Goal: Task Accomplishment & Management: Complete application form

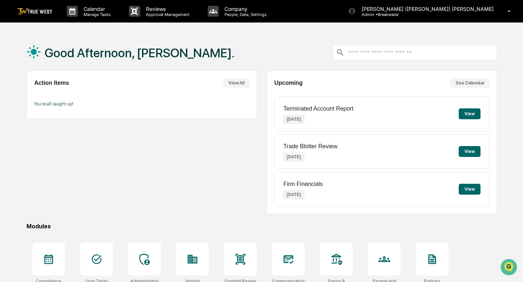
scroll to position [69, 0]
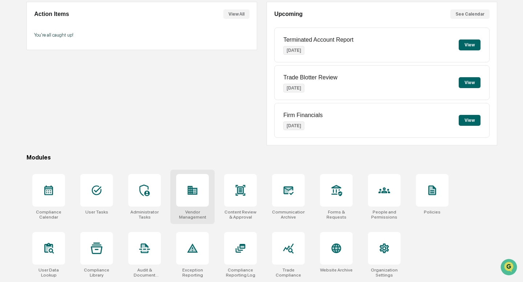
click at [195, 182] on div at bounding box center [192, 190] width 33 height 33
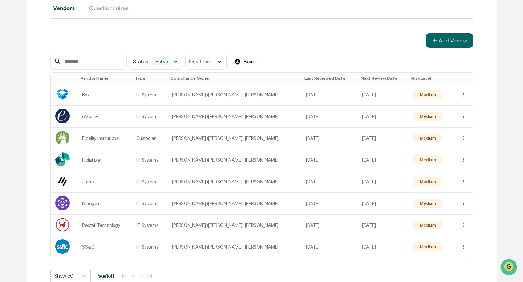
scroll to position [84, 0]
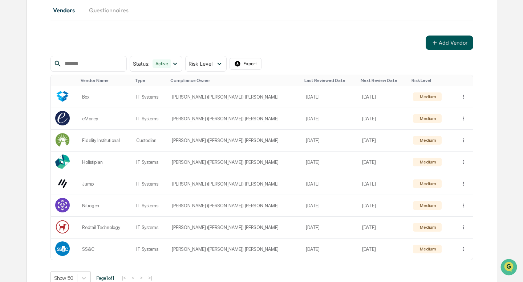
click at [429, 44] on button "Add Vendor" at bounding box center [449, 43] width 48 height 15
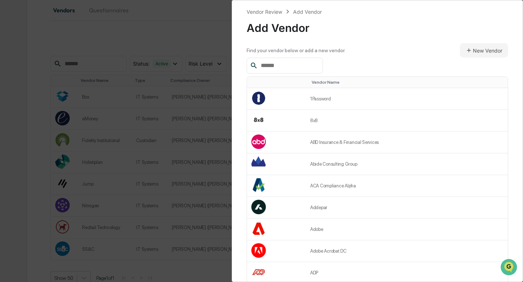
click at [274, 66] on input "text" at bounding box center [289, 65] width 62 height 9
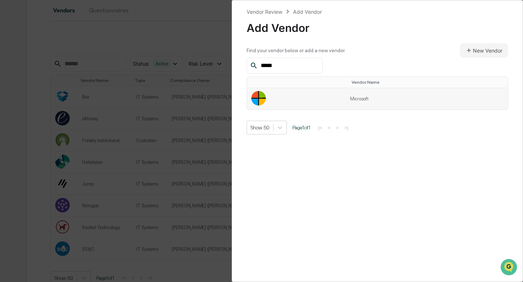
type input "*****"
click at [370, 96] on td "Microsoft" at bounding box center [427, 98] width 162 height 21
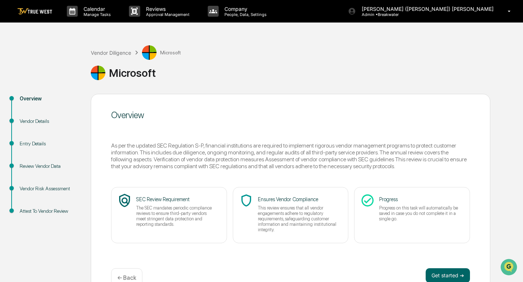
scroll to position [18, 0]
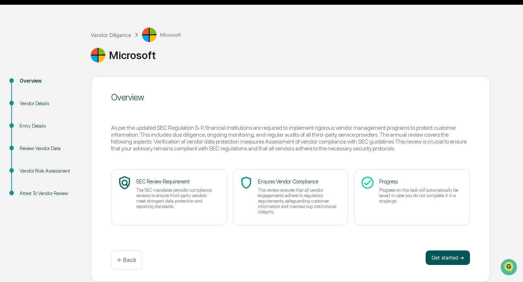
click at [453, 260] on button "Get started ➔" at bounding box center [447, 258] width 44 height 15
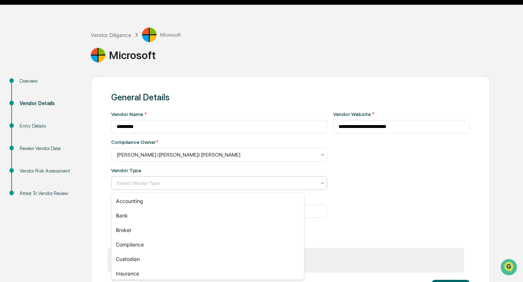
click at [199, 181] on div at bounding box center [216, 183] width 199 height 7
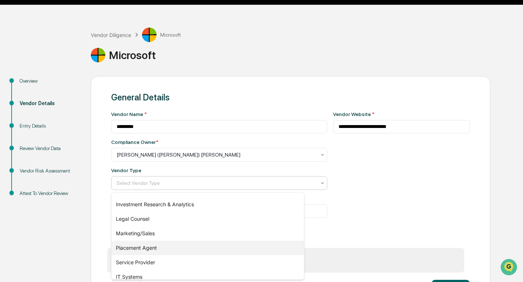
scroll to position [104, 0]
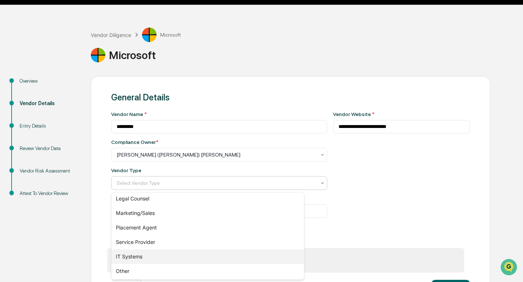
click at [148, 253] on div "IT Systems" at bounding box center [207, 257] width 192 height 15
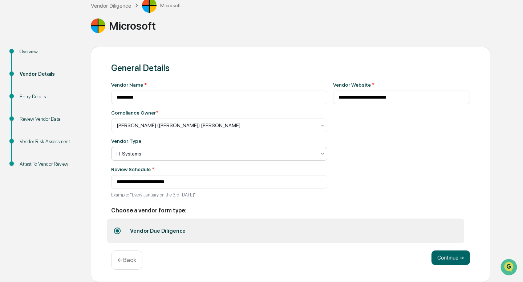
scroll to position [48, 0]
click at [449, 257] on button "Continue ➔" at bounding box center [450, 258] width 38 height 15
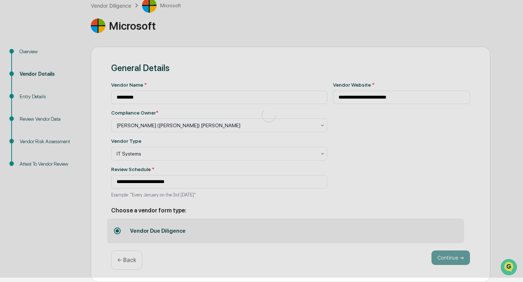
scroll to position [18, 0]
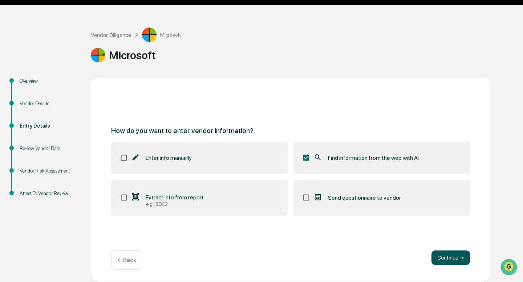
click at [447, 258] on button "Continue ➔" at bounding box center [450, 258] width 38 height 15
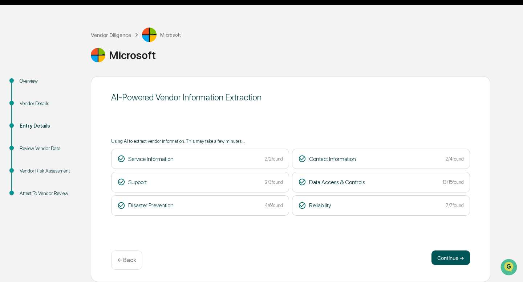
click at [443, 259] on button "Continue ➔" at bounding box center [450, 258] width 38 height 15
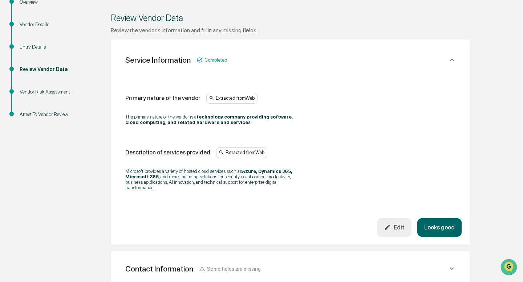
scroll to position [98, 0]
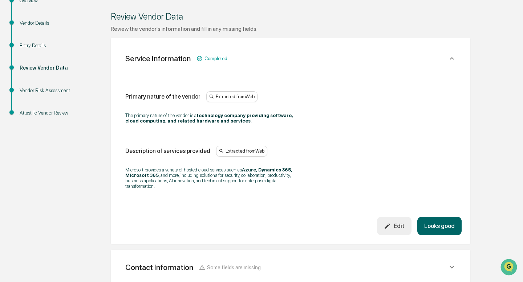
click at [437, 226] on button "Looks good" at bounding box center [439, 226] width 44 height 19
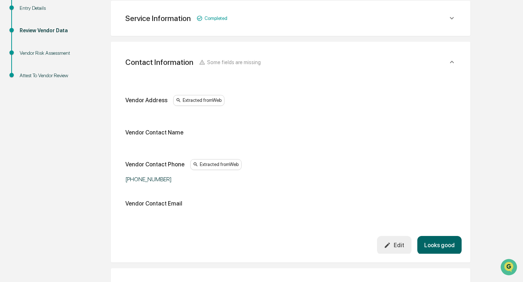
scroll to position [136, 0]
click at [446, 238] on button "Looks good" at bounding box center [439, 245] width 44 height 19
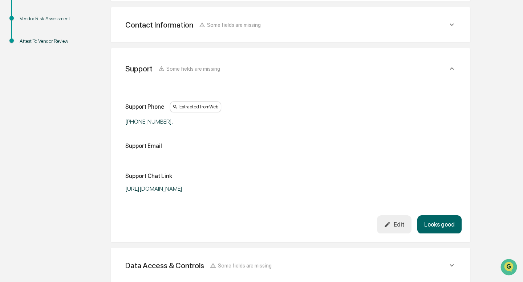
scroll to position [177, 0]
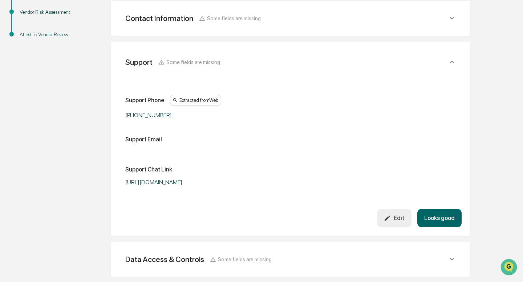
click at [428, 218] on button "Looks good" at bounding box center [439, 218] width 44 height 19
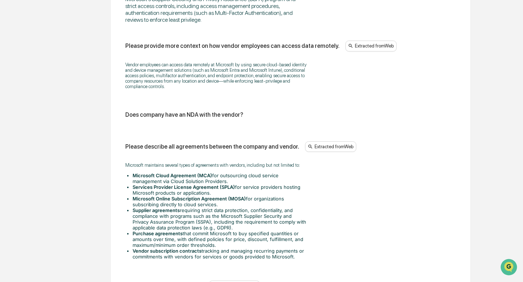
scroll to position [1007, 0]
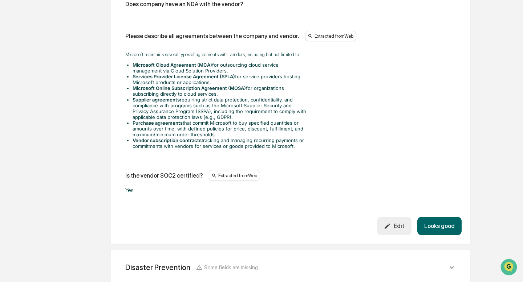
click at [393, 234] on button "Edit" at bounding box center [394, 226] width 34 height 19
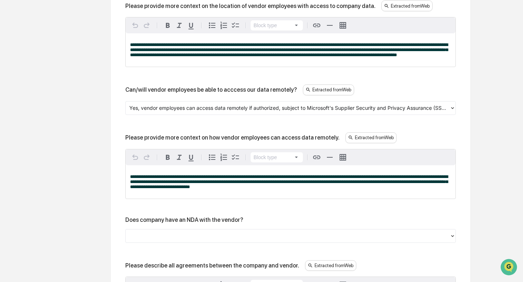
scroll to position [959, 0]
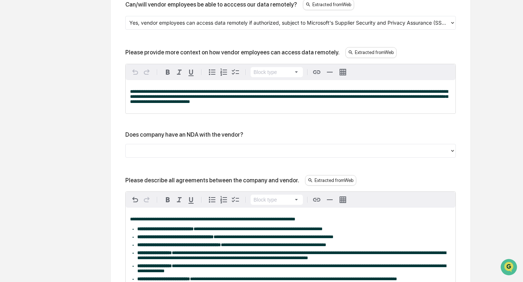
click at [244, 155] on div at bounding box center [287, 151] width 317 height 8
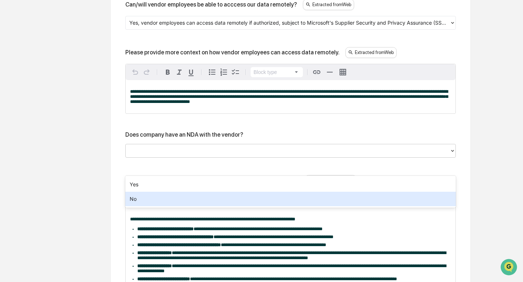
click at [225, 196] on div "No" at bounding box center [290, 199] width 330 height 15
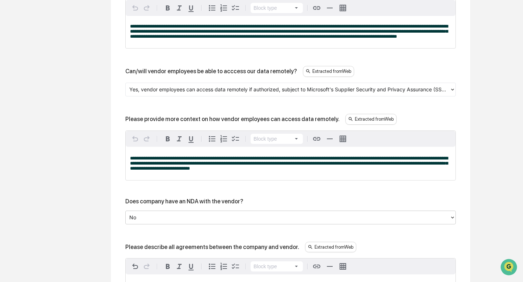
scroll to position [876, 0]
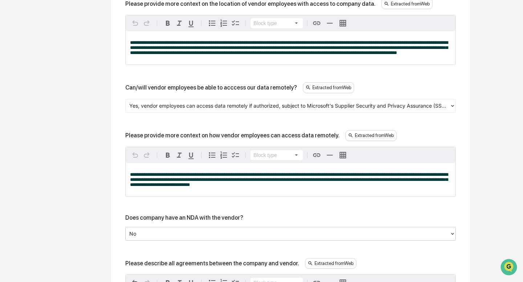
click at [188, 110] on div at bounding box center [287, 106] width 317 height 8
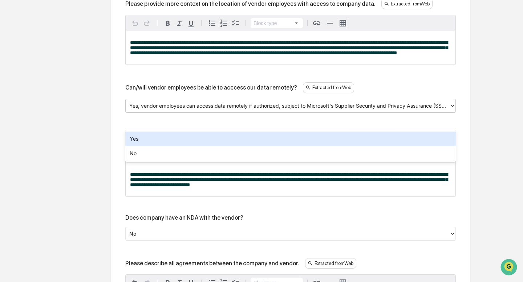
click at [174, 137] on div "Yes" at bounding box center [290, 139] width 330 height 15
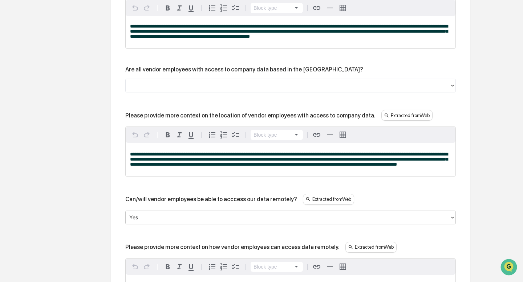
scroll to position [756, 0]
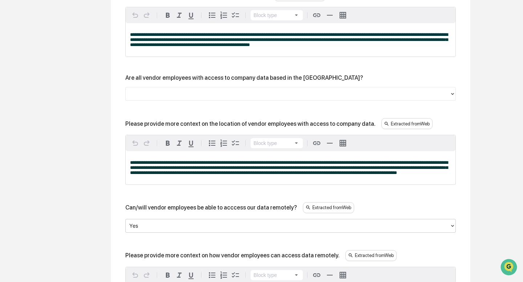
click at [200, 98] on div at bounding box center [287, 94] width 317 height 8
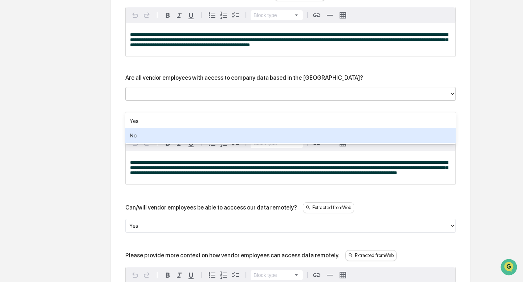
click at [177, 132] on div "No" at bounding box center [290, 135] width 330 height 15
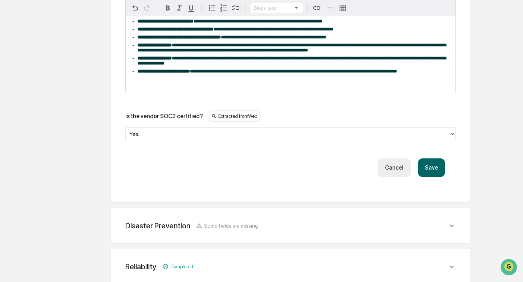
scroll to position [1167, 0]
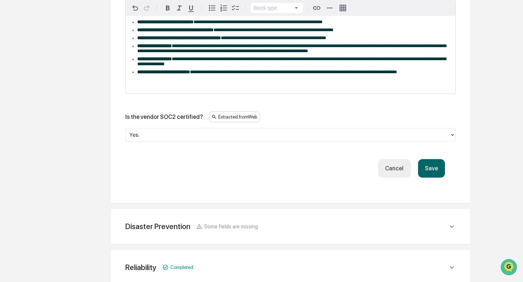
click at [440, 178] on button "Save" at bounding box center [431, 168] width 27 height 19
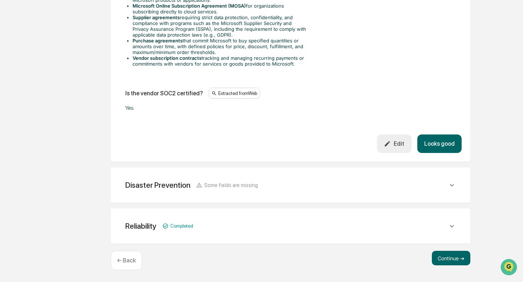
click at [444, 148] on button "Looks good" at bounding box center [439, 144] width 44 height 19
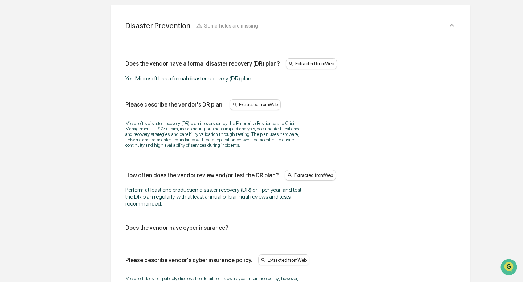
scroll to position [296, 0]
drag, startPoint x: 209, startPoint y: 126, endPoint x: 210, endPoint y: 146, distance: 20.0
click at [210, 146] on p "Microsoft's disaster recovery (DR) plan is overseen by the Enterprise Resilienc…" at bounding box center [215, 133] width 181 height 27
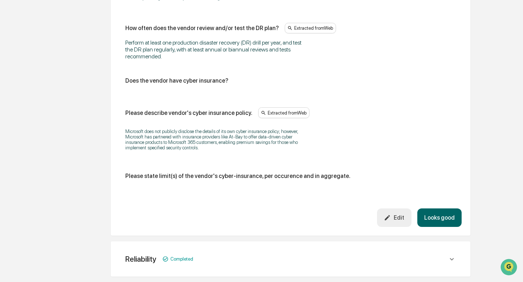
scroll to position [442, 0]
click at [440, 223] on button "Looks good" at bounding box center [439, 218] width 44 height 19
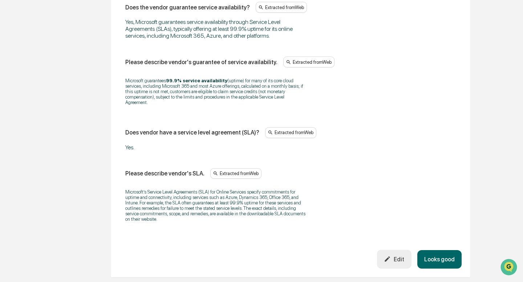
scroll to position [571, 0]
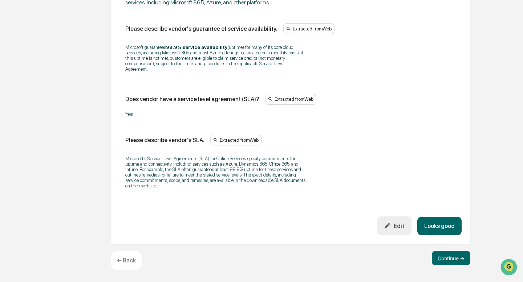
click at [436, 227] on button "Looks good" at bounding box center [439, 226] width 44 height 19
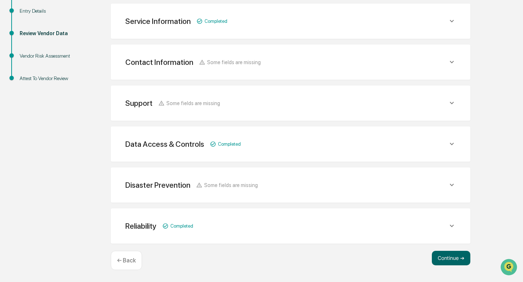
scroll to position [131, 0]
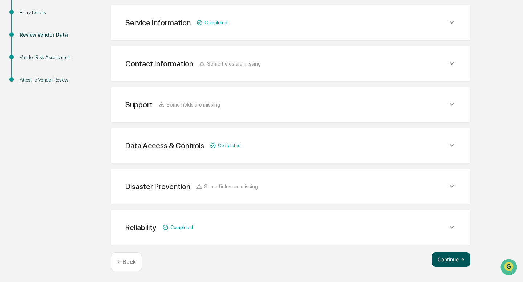
click at [455, 260] on button "Continue ➔" at bounding box center [451, 260] width 38 height 15
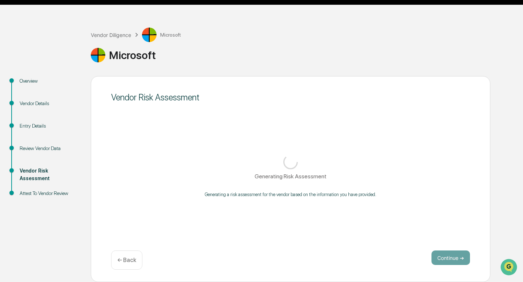
scroll to position [18, 0]
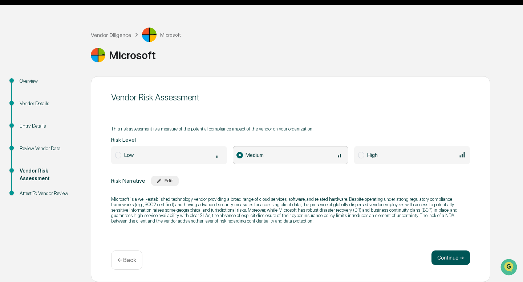
click at [443, 253] on button "Continue ➔" at bounding box center [450, 258] width 38 height 15
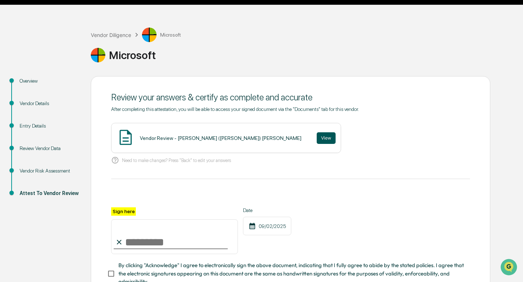
click at [317, 139] on button "View" at bounding box center [326, 138] width 19 height 12
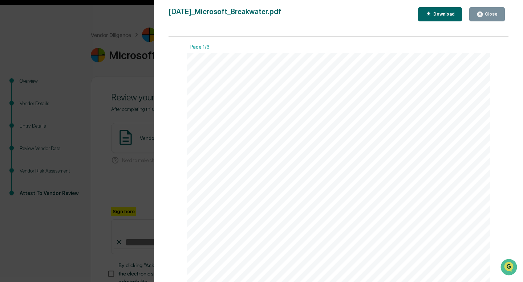
click at [484, 16] on div "Close" at bounding box center [490, 14] width 14 height 5
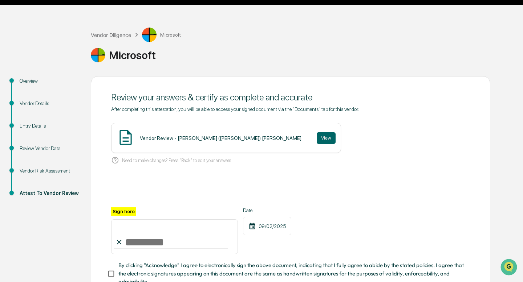
click at [144, 241] on input "Sign here" at bounding box center [174, 237] width 127 height 35
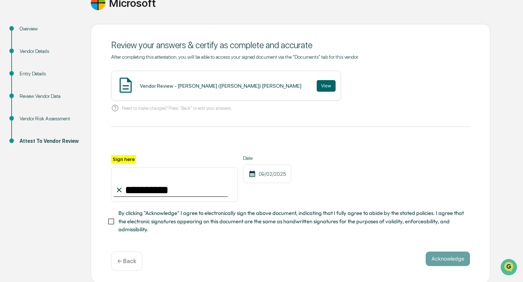
type input "**********"
click at [458, 257] on button "Acknowledge" at bounding box center [447, 259] width 44 height 15
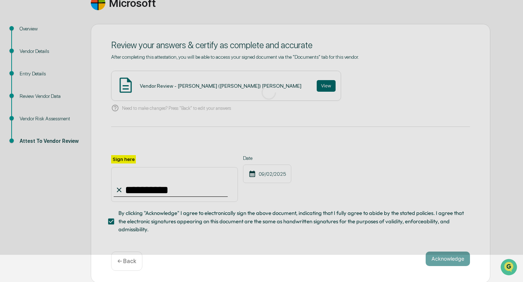
scroll to position [18, 0]
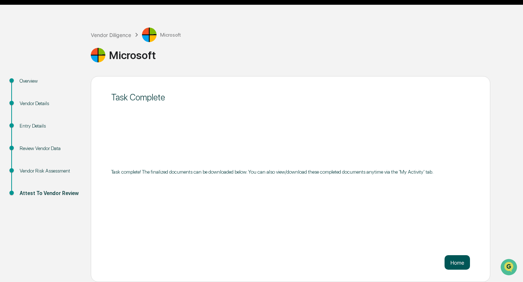
click at [450, 261] on button "Home" at bounding box center [456, 263] width 25 height 15
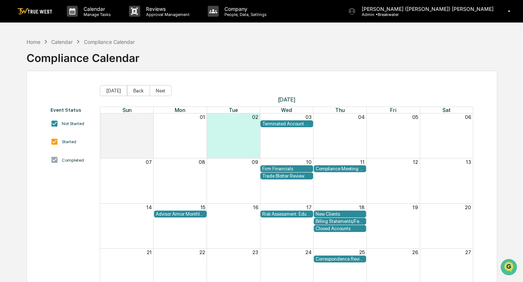
click at [41, 8] on img at bounding box center [34, 11] width 35 height 7
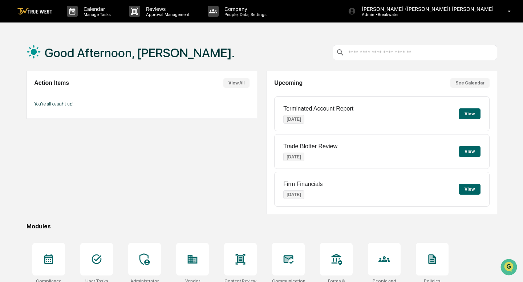
scroll to position [69, 0]
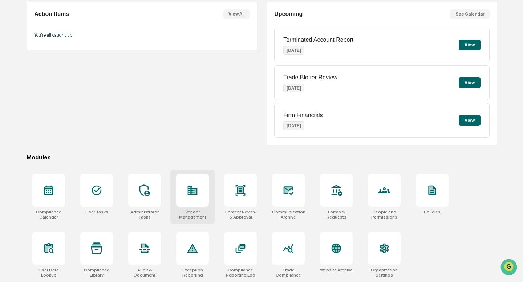
click at [187, 203] on div at bounding box center [192, 190] width 33 height 33
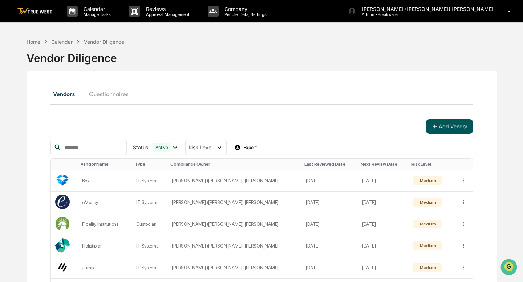
click at [445, 130] on button "Add Vendor" at bounding box center [449, 126] width 48 height 15
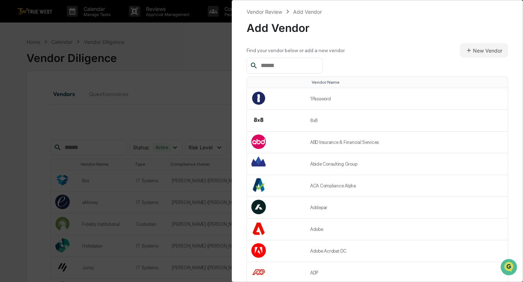
click at [294, 64] on input "text" at bounding box center [289, 65] width 62 height 9
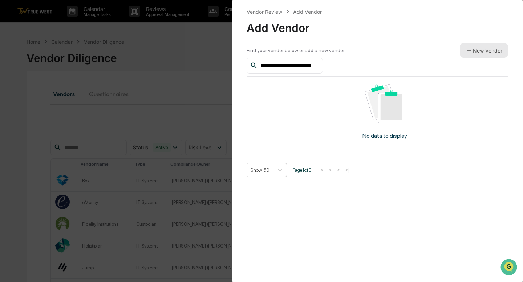
type input "**********"
click at [470, 49] on icon at bounding box center [468, 50] width 7 height 7
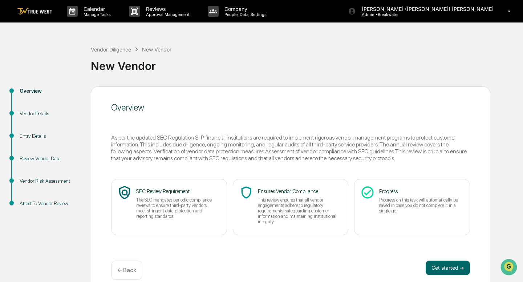
scroll to position [10, 0]
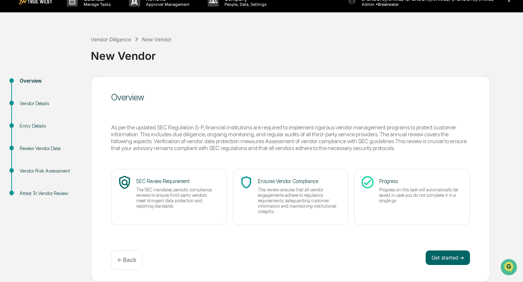
click at [143, 56] on div "New Vendor" at bounding box center [305, 53] width 428 height 19
click at [436, 253] on button "Get started ➔" at bounding box center [447, 258] width 44 height 15
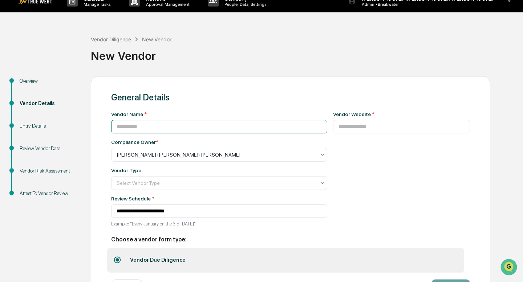
click at [156, 128] on input at bounding box center [219, 126] width 216 height 13
click at [173, 127] on input "**********" at bounding box center [219, 126] width 216 height 13
type input "**********"
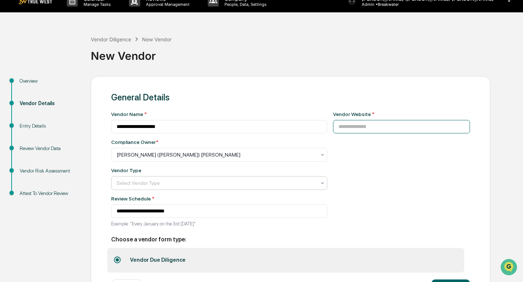
click at [346, 132] on input at bounding box center [401, 126] width 137 height 13
paste input "**********"
drag, startPoint x: 331, startPoint y: 127, endPoint x: 306, endPoint y: 127, distance: 24.7
click at [306, 127] on div "**********" at bounding box center [290, 171] width 359 height 120
type input "**********"
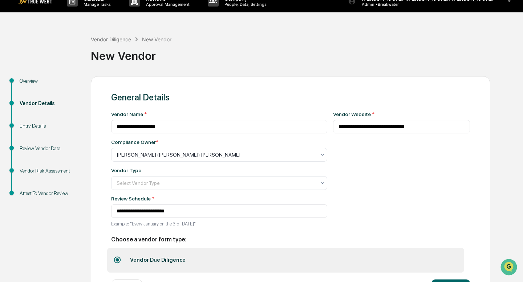
click at [374, 155] on div "**********" at bounding box center [401, 171] width 137 height 120
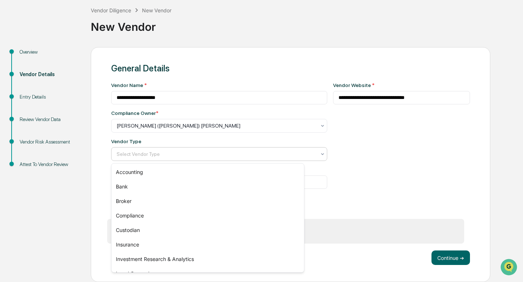
click at [160, 155] on div at bounding box center [216, 154] width 199 height 7
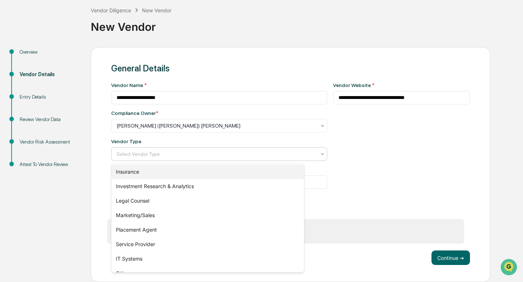
scroll to position [83, 0]
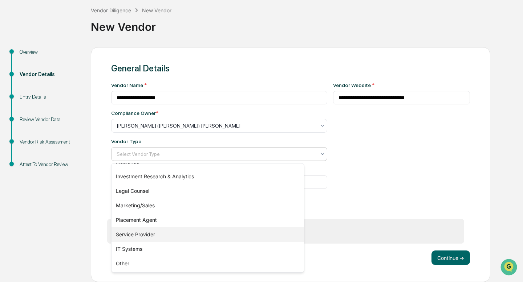
click at [148, 232] on div "Service Provider" at bounding box center [207, 235] width 192 height 15
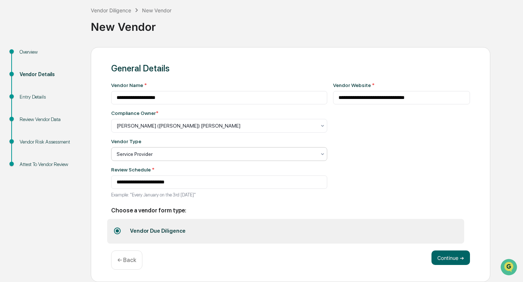
scroll to position [41, 0]
click at [443, 254] on button "Continue ➔" at bounding box center [450, 258] width 38 height 15
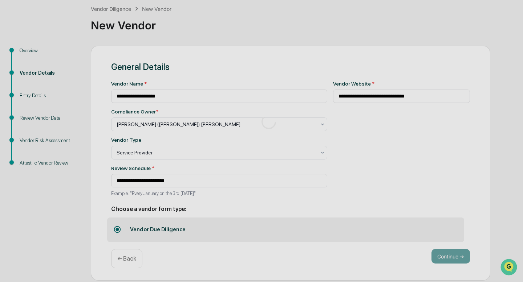
scroll to position [10, 0]
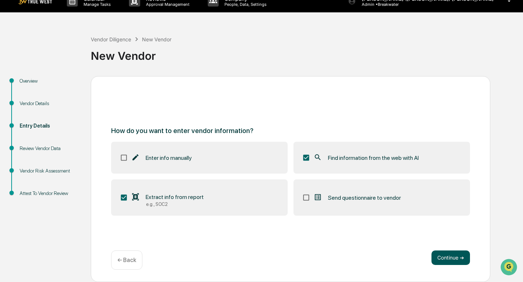
click at [453, 258] on button "Continue ➔" at bounding box center [450, 258] width 38 height 15
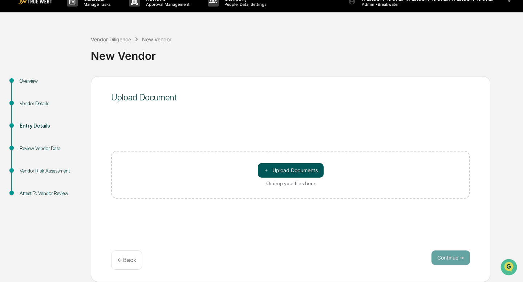
click at [295, 170] on button "＋ Upload Documents" at bounding box center [291, 170] width 66 height 15
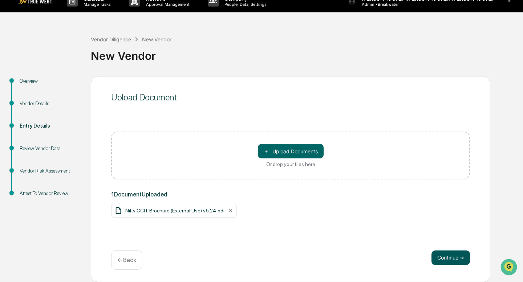
click at [447, 260] on button "Continue ➔" at bounding box center [450, 258] width 38 height 15
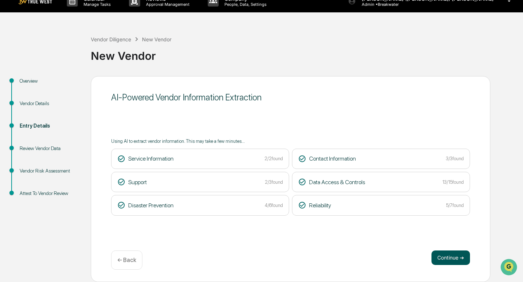
click at [447, 261] on button "Continue ➔" at bounding box center [450, 258] width 38 height 15
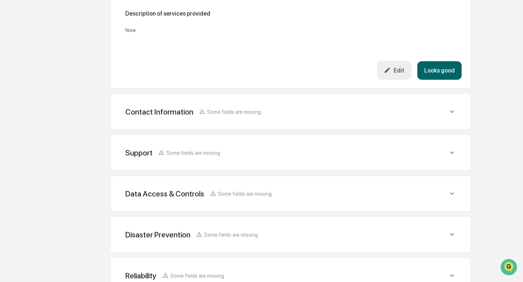
scroll to position [232, 0]
click at [432, 71] on button "Looks good" at bounding box center [439, 70] width 44 height 19
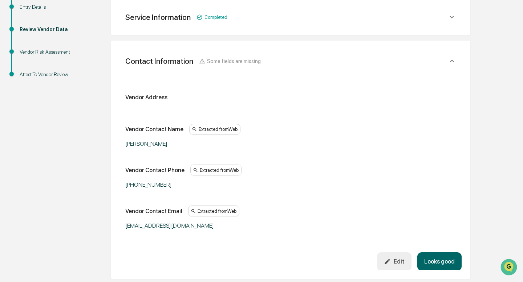
scroll to position [128, 0]
click at [434, 264] on button "Looks good" at bounding box center [439, 262] width 44 height 19
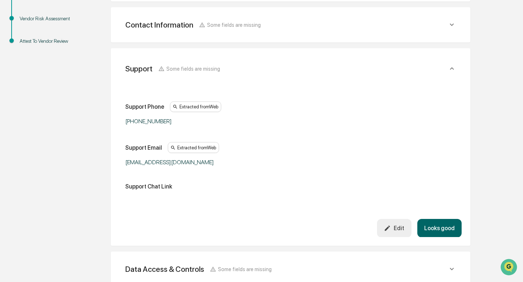
scroll to position [170, 0]
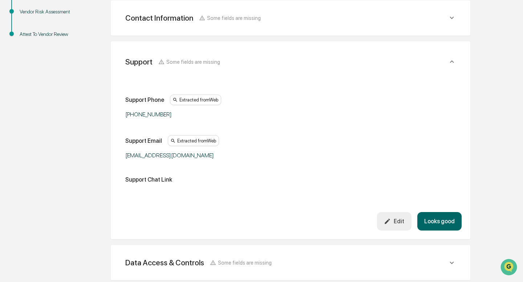
click at [436, 219] on button "Looks good" at bounding box center [439, 221] width 44 height 19
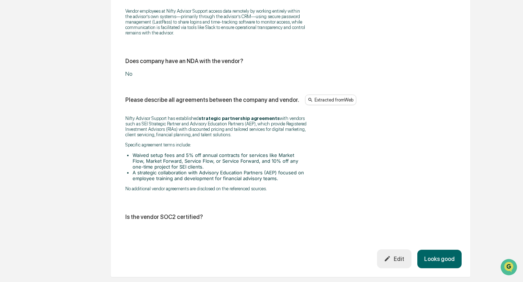
scroll to position [990, 0]
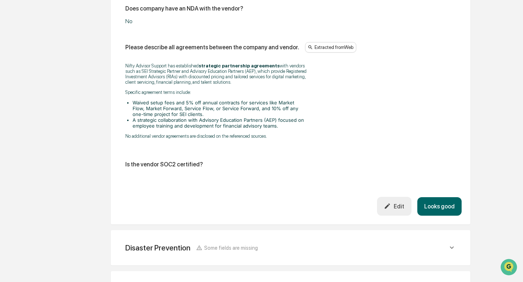
click at [401, 210] on div "Edit" at bounding box center [394, 206] width 20 height 7
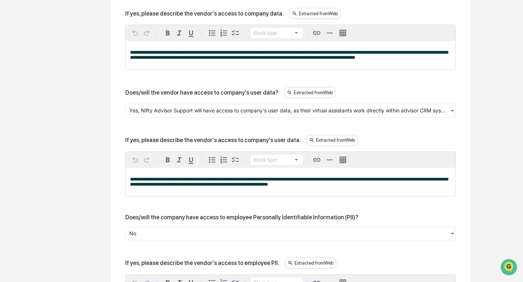
scroll to position [269, 0]
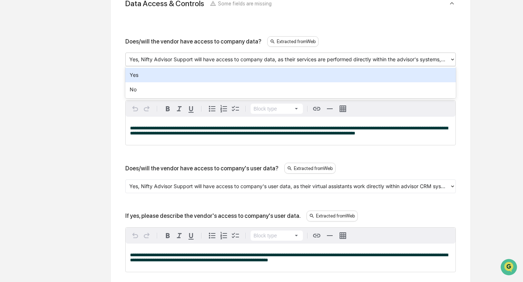
click at [222, 58] on div at bounding box center [287, 60] width 317 height 8
click at [206, 72] on div "Yes" at bounding box center [290, 75] width 330 height 15
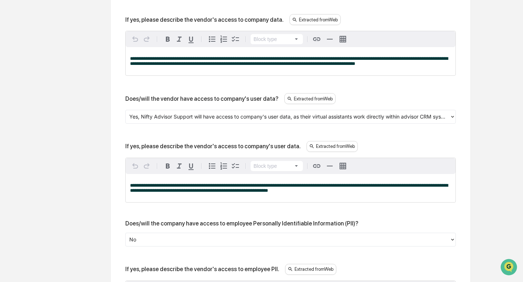
scroll to position [346, 0]
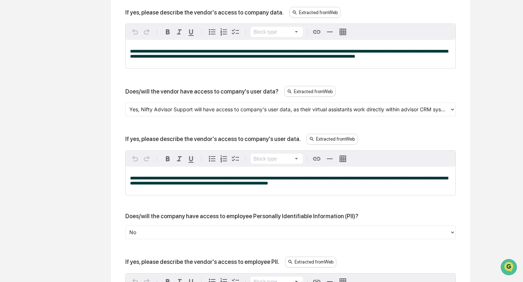
click at [214, 112] on div at bounding box center [287, 109] width 317 height 8
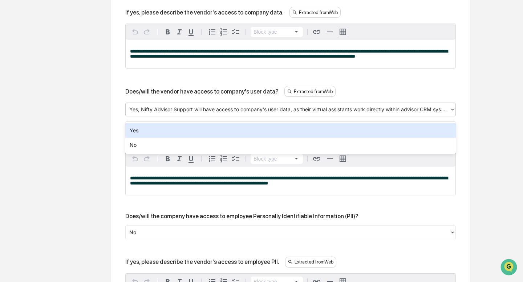
click at [194, 128] on div "Yes" at bounding box center [290, 130] width 330 height 15
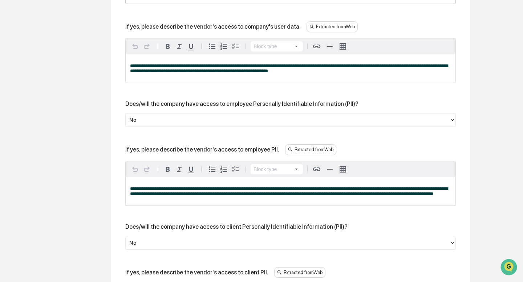
scroll to position [499, 0]
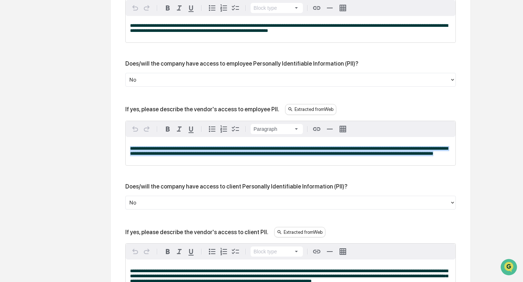
drag, startPoint x: 256, startPoint y: 163, endPoint x: 112, endPoint y: 146, distance: 145.4
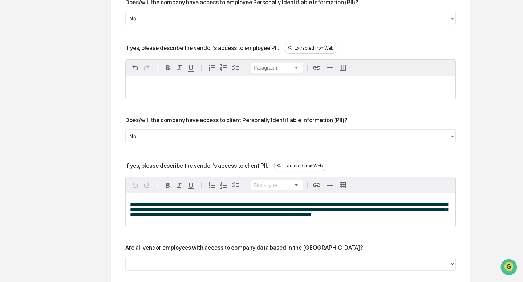
scroll to position [560, 0]
click at [151, 138] on div at bounding box center [287, 136] width 317 height 8
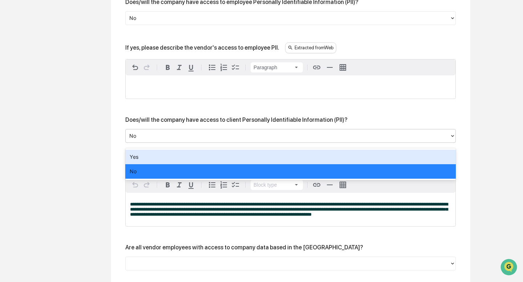
click at [144, 154] on div "Yes" at bounding box center [290, 157] width 330 height 15
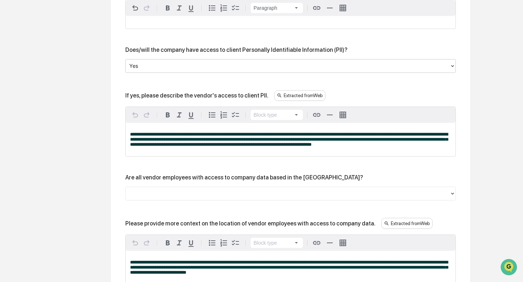
scroll to position [631, 0]
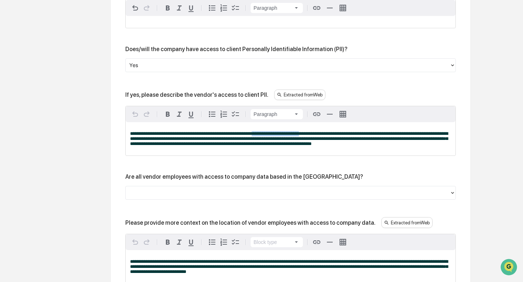
drag, startPoint x: 273, startPoint y: 139, endPoint x: 327, endPoint y: 138, distance: 54.1
click at [327, 138] on span "**********" at bounding box center [289, 138] width 318 height 15
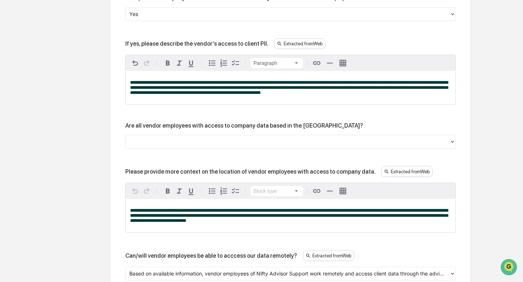
scroll to position [686, 0]
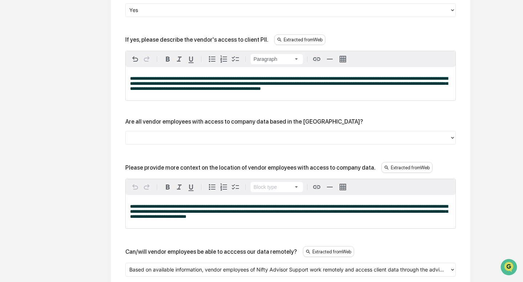
click at [217, 142] on div at bounding box center [287, 138] width 317 height 8
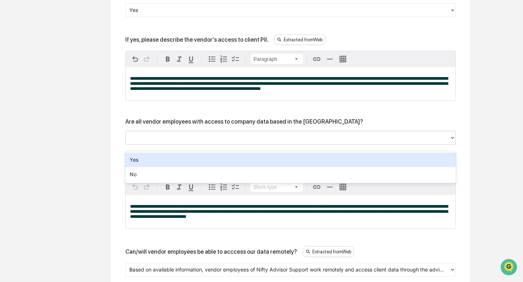
click at [205, 160] on div "Yes" at bounding box center [290, 160] width 330 height 15
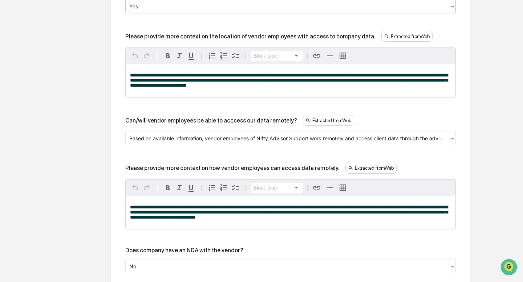
scroll to position [834, 0]
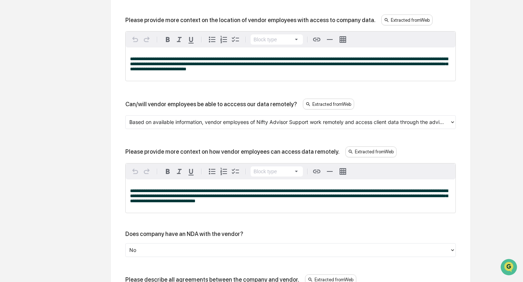
click at [197, 125] on div at bounding box center [287, 122] width 317 height 8
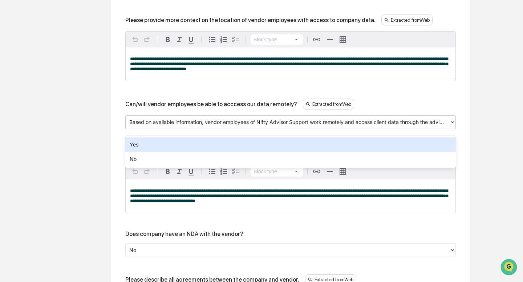
click at [180, 140] on div "Yes" at bounding box center [290, 145] width 330 height 15
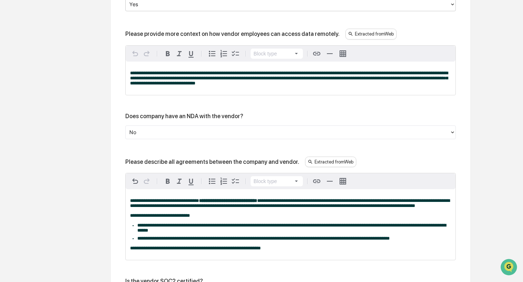
scroll to position [957, 0]
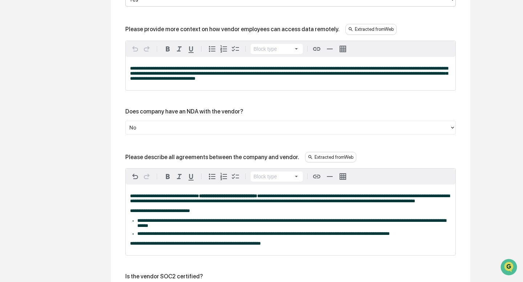
click at [176, 132] on div at bounding box center [287, 127] width 317 height 8
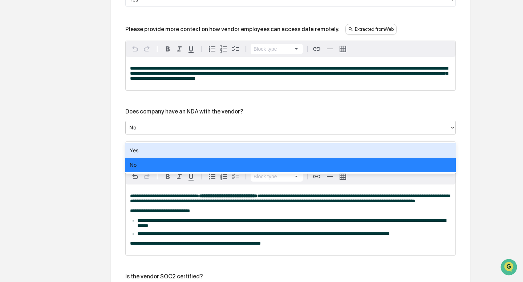
click at [167, 145] on div "Yes" at bounding box center [290, 150] width 330 height 15
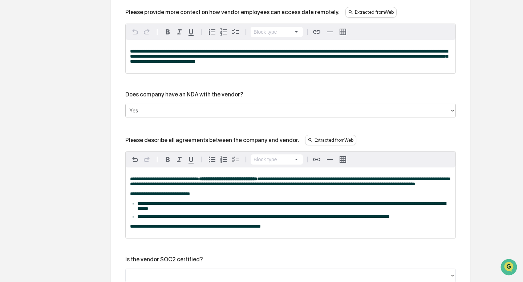
scroll to position [974, 0]
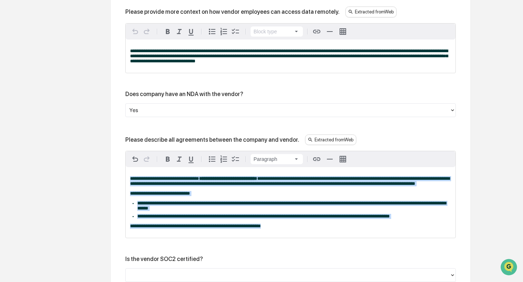
drag, startPoint x: 295, startPoint y: 240, endPoint x: 128, endPoint y: 186, distance: 175.1
click at [128, 186] on div "**********" at bounding box center [291, 202] width 330 height 71
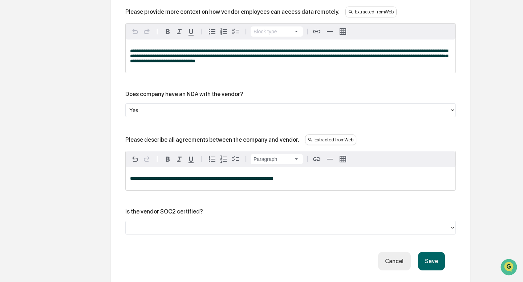
click at [301, 181] on p "**********" at bounding box center [290, 178] width 321 height 5
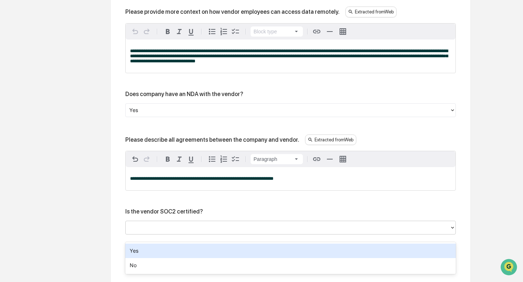
click at [179, 232] on div at bounding box center [287, 228] width 317 height 8
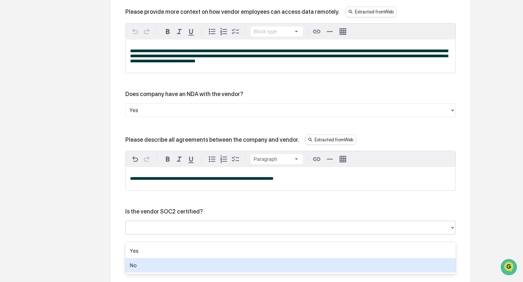
click at [158, 263] on div "No" at bounding box center [290, 265] width 330 height 15
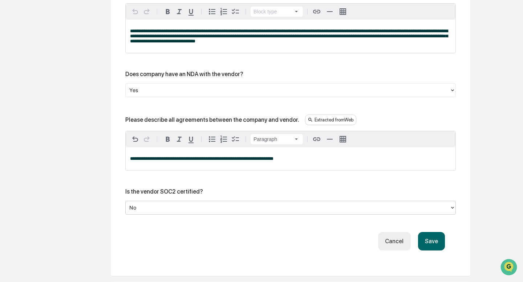
click at [434, 251] on button "Save" at bounding box center [431, 241] width 27 height 19
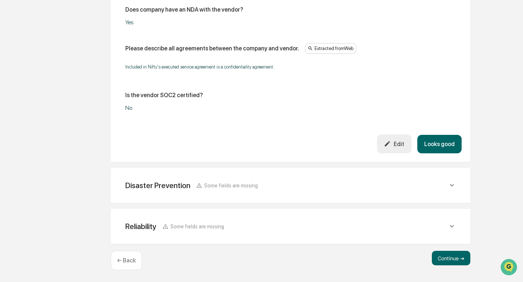
click at [442, 147] on button "Looks good" at bounding box center [439, 144] width 44 height 19
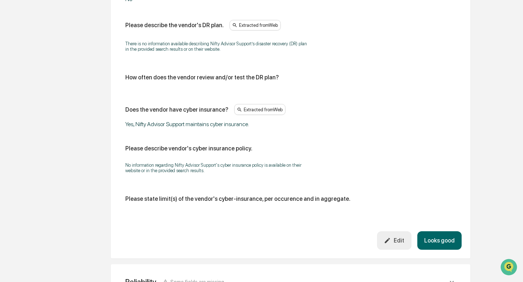
scroll to position [363, 0]
click at [429, 245] on button "Looks good" at bounding box center [439, 241] width 44 height 19
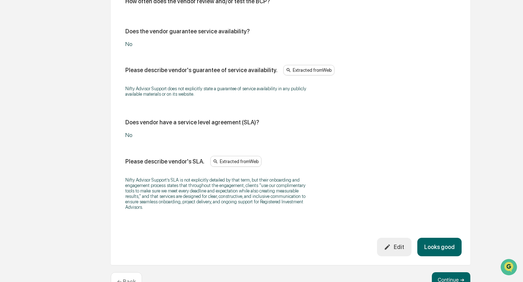
scroll to position [476, 0]
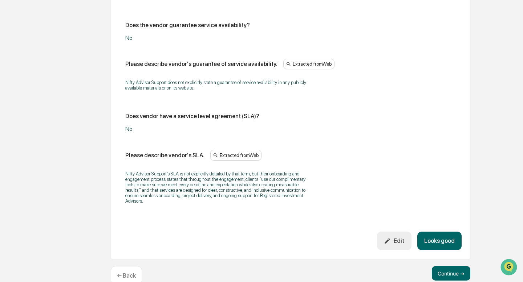
click at [388, 244] on icon "button" at bounding box center [387, 241] width 5 height 5
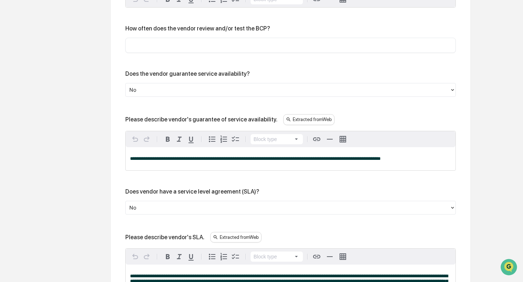
scroll to position [279, 0]
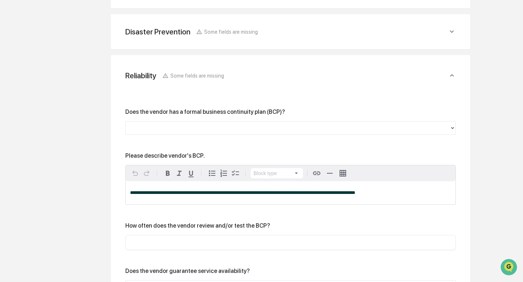
click at [171, 122] on div at bounding box center [288, 127] width 324 height 11
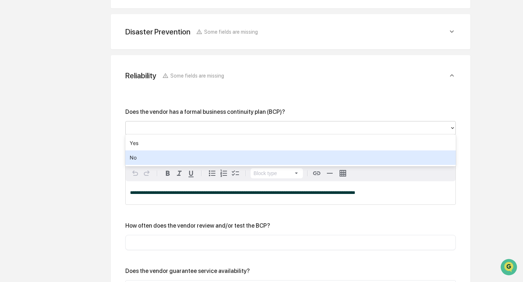
click at [157, 156] on div "No" at bounding box center [290, 158] width 330 height 15
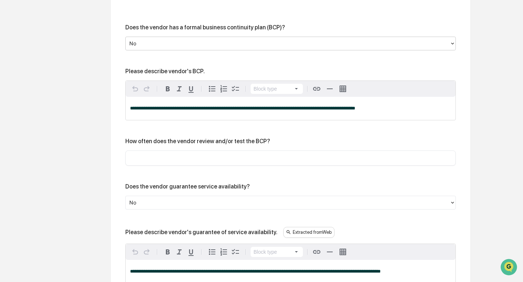
scroll to position [364, 0]
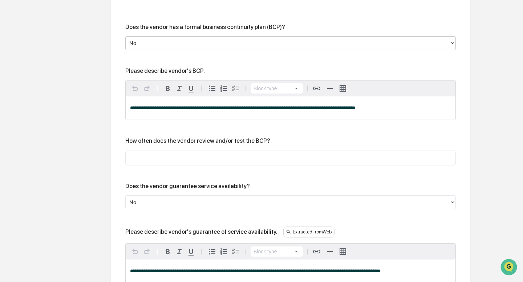
click at [162, 157] on input "text" at bounding box center [290, 157] width 319 height 7
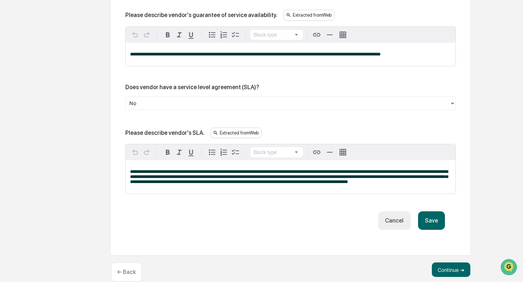
scroll to position [582, 0]
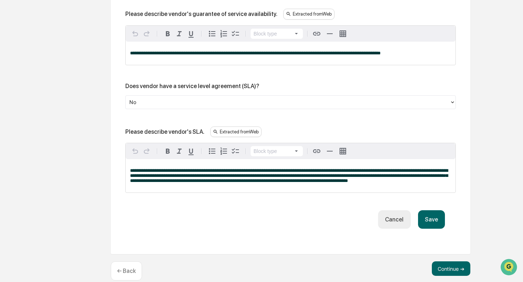
click at [432, 225] on button "Save" at bounding box center [431, 220] width 27 height 19
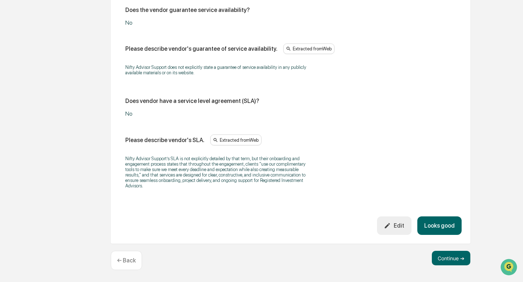
click at [432, 225] on button "Looks good" at bounding box center [439, 226] width 44 height 19
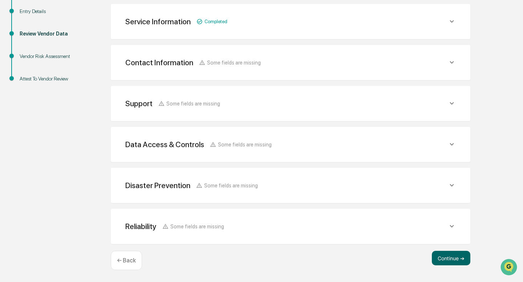
scroll to position [124, 0]
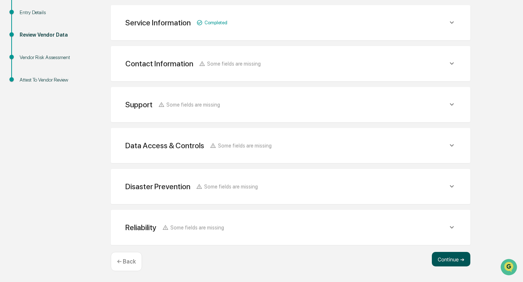
click at [449, 256] on button "Continue ➔" at bounding box center [451, 259] width 38 height 15
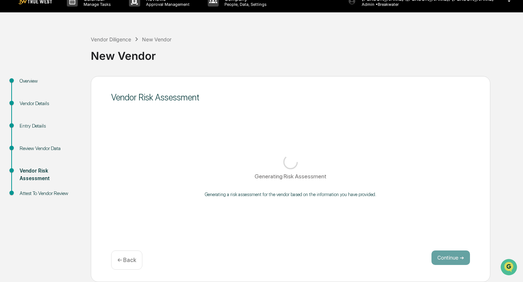
scroll to position [10, 0]
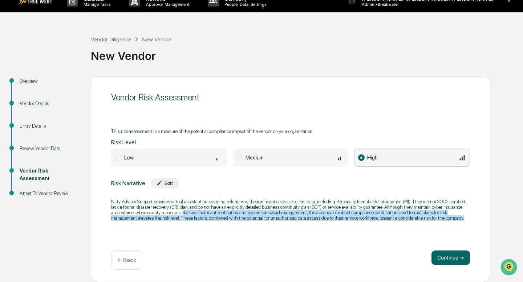
drag, startPoint x: 305, startPoint y: 212, endPoint x: 340, endPoint y: 227, distance: 37.9
click at [340, 226] on div "Nifty Advisor Support provides virtual assistant outsourcing solutions with sig…" at bounding box center [290, 210] width 359 height 31
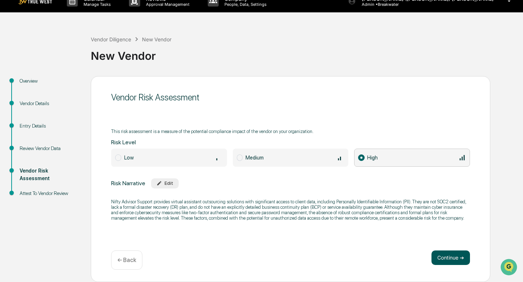
click at [438, 258] on button "Continue ➔" at bounding box center [450, 258] width 38 height 15
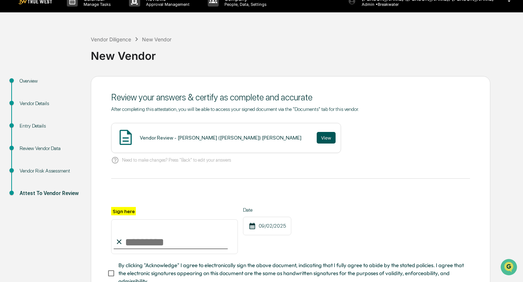
click at [317, 140] on button "View" at bounding box center [326, 138] width 19 height 12
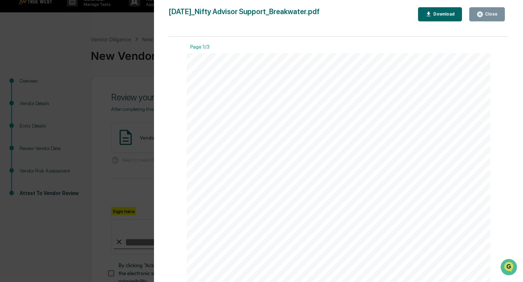
click at [490, 10] on button "Close" at bounding box center [487, 14] width 36 height 14
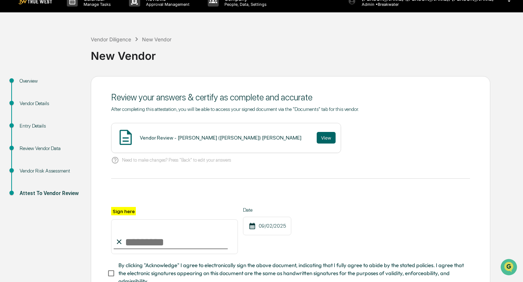
click at [135, 239] on input "Sign here" at bounding box center [174, 237] width 127 height 35
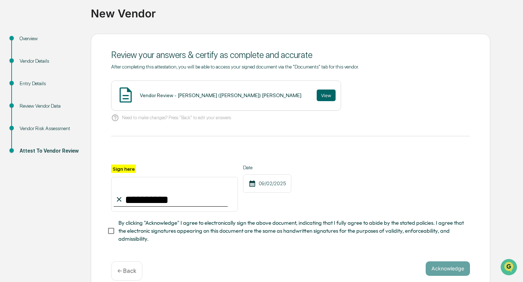
scroll to position [61, 0]
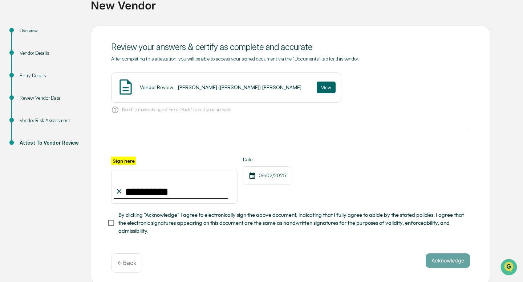
type input "**********"
click at [447, 258] on button "Acknowledge" at bounding box center [447, 261] width 44 height 15
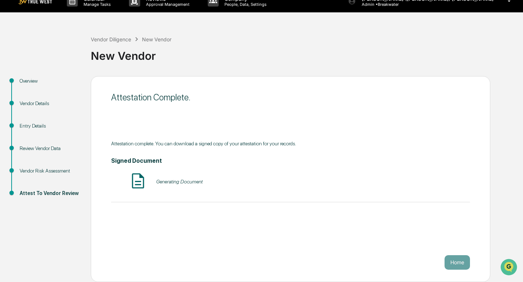
scroll to position [10, 0]
click at [463, 261] on button "Home" at bounding box center [456, 263] width 25 height 15
